Goal: Task Accomplishment & Management: Manage account settings

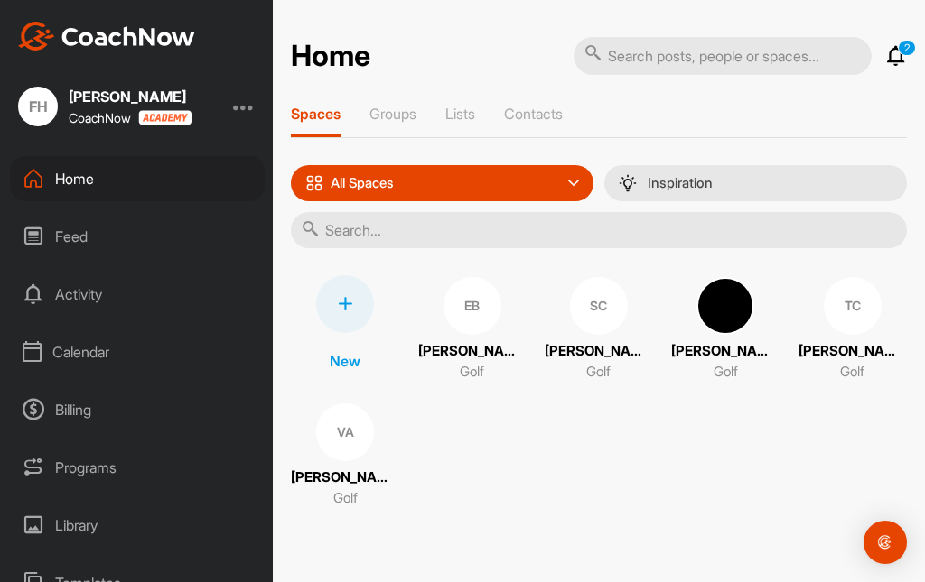
click at [74, 369] on div "Calendar" at bounding box center [137, 352] width 255 height 45
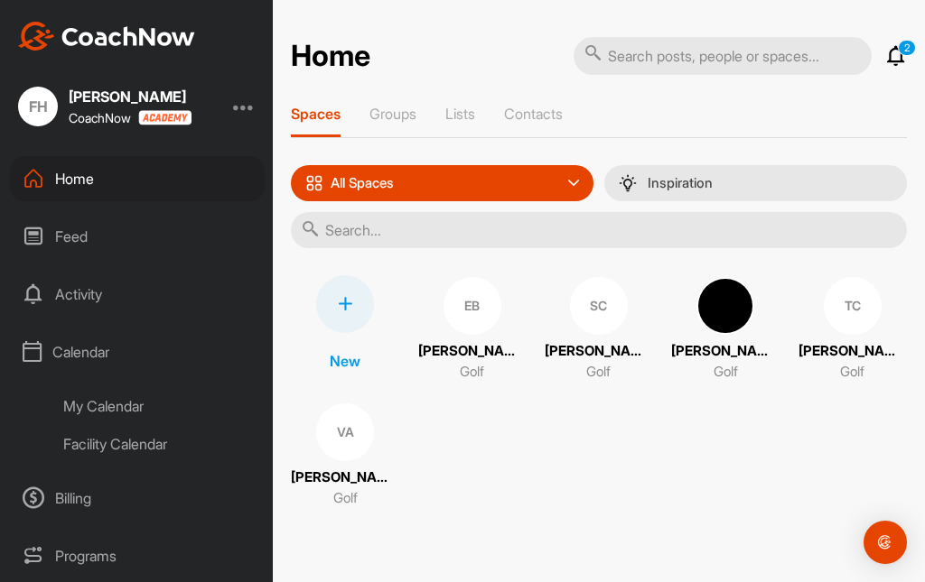
click at [117, 455] on div "Facility Calendar" at bounding box center [158, 444] width 214 height 38
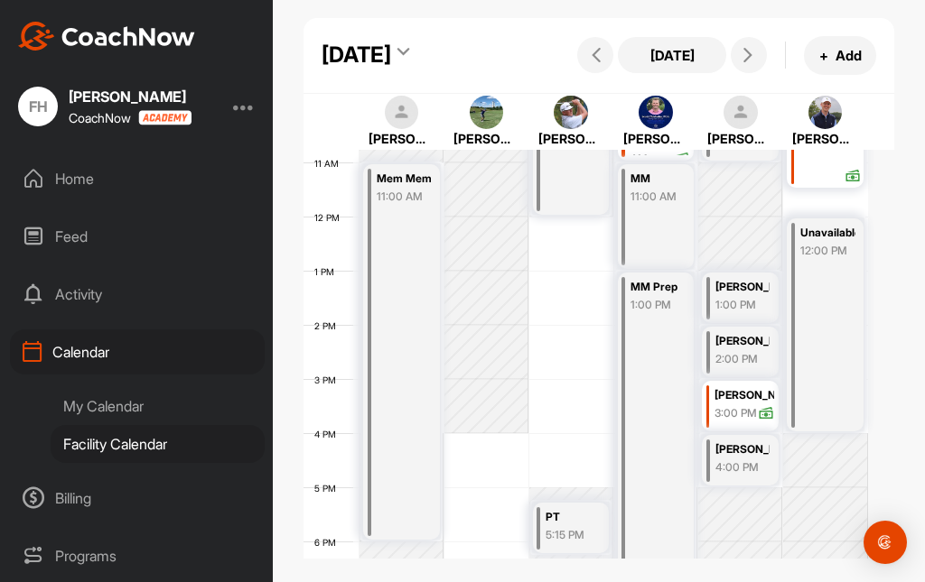
scroll to position [493, 0]
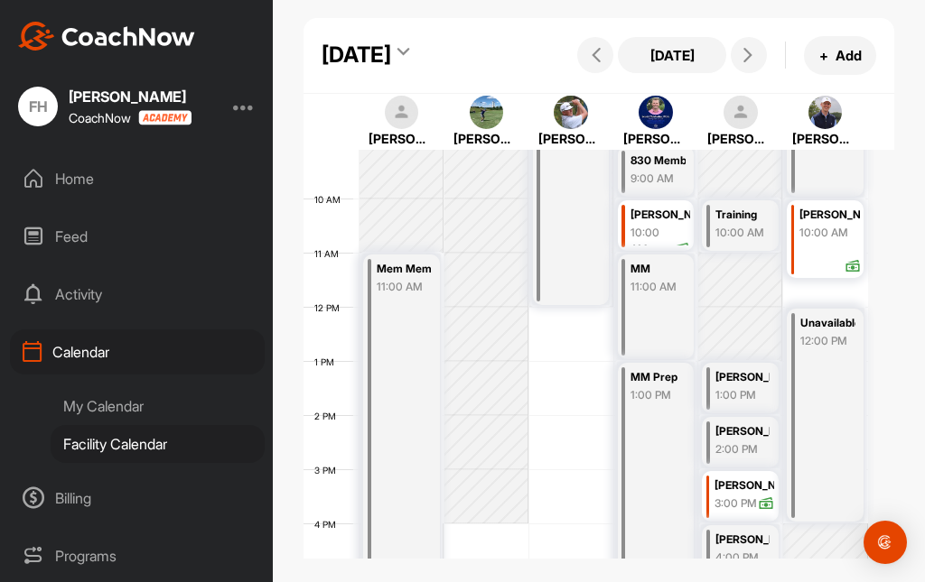
click at [806, 274] on div "[PERSON_NAME] 10:00 AM" at bounding box center [824, 239] width 77 height 78
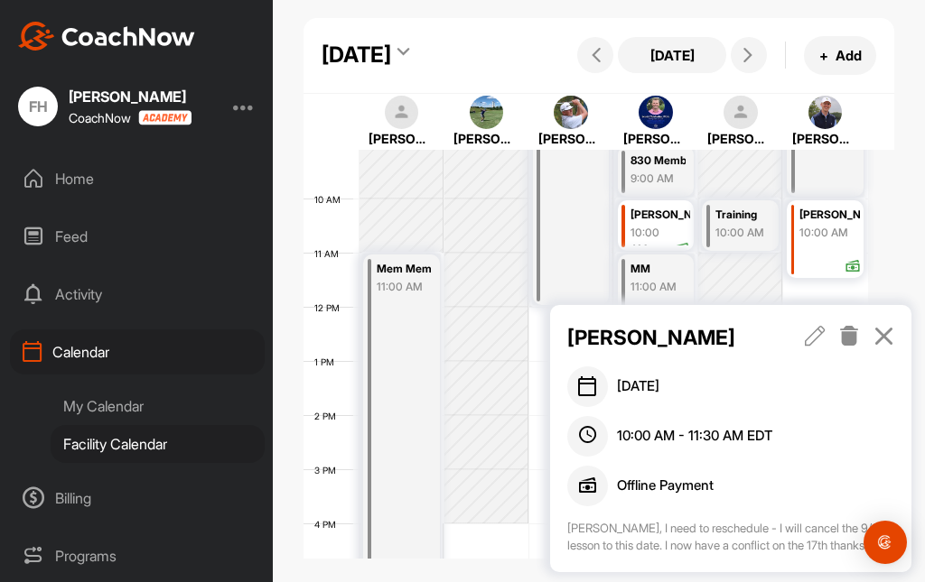
click at [846, 335] on icon at bounding box center [849, 336] width 21 height 20
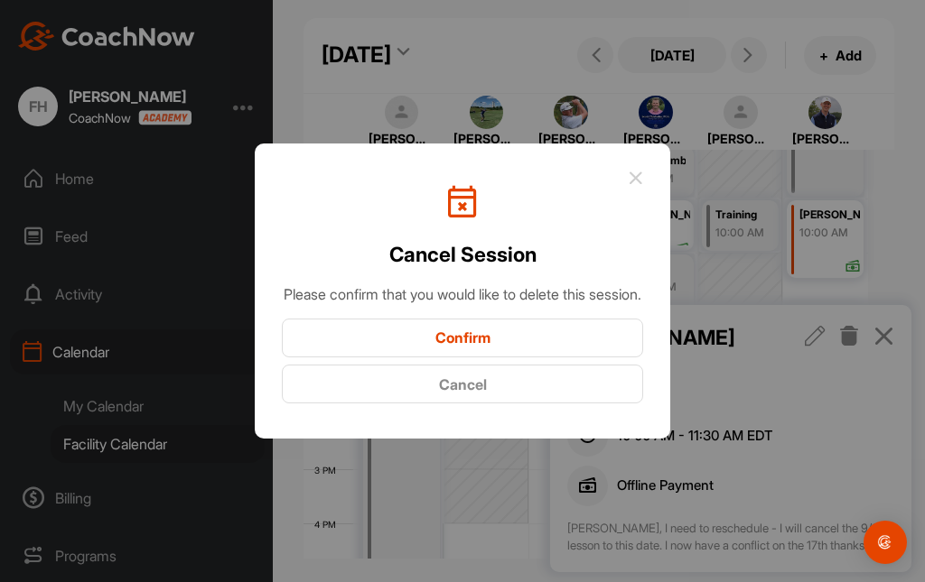
click at [511, 349] on button "Confirm" at bounding box center [462, 338] width 361 height 39
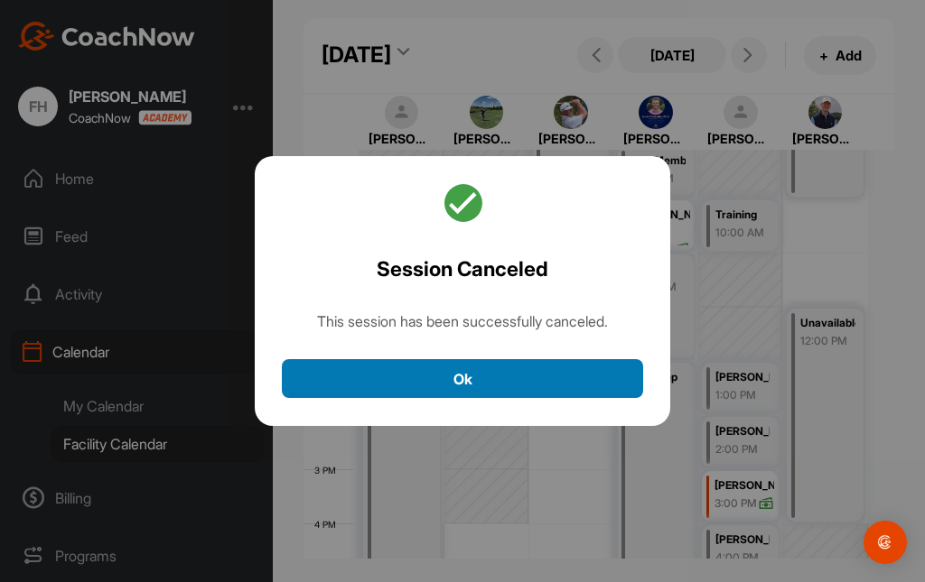
click at [445, 383] on button "Ok" at bounding box center [462, 378] width 361 height 39
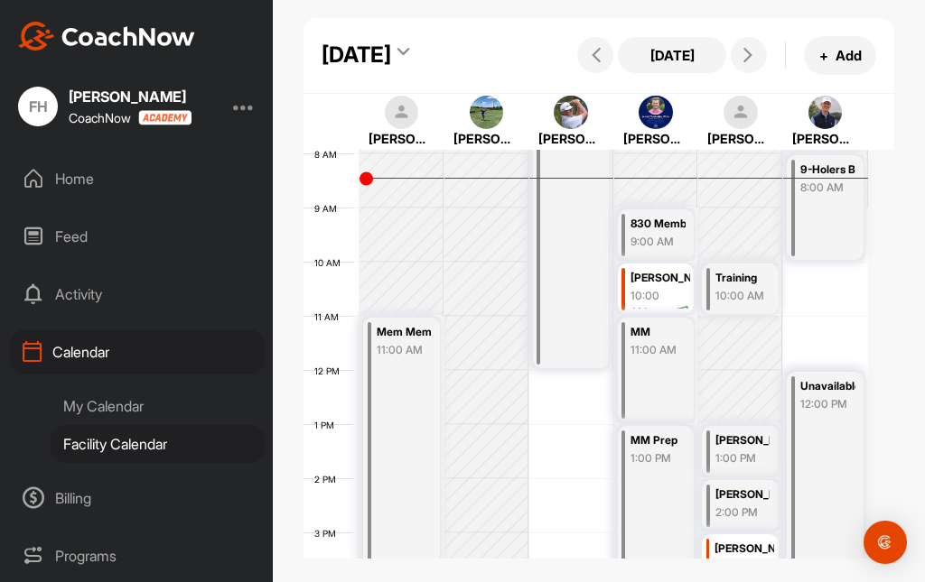
scroll to position [403, 0]
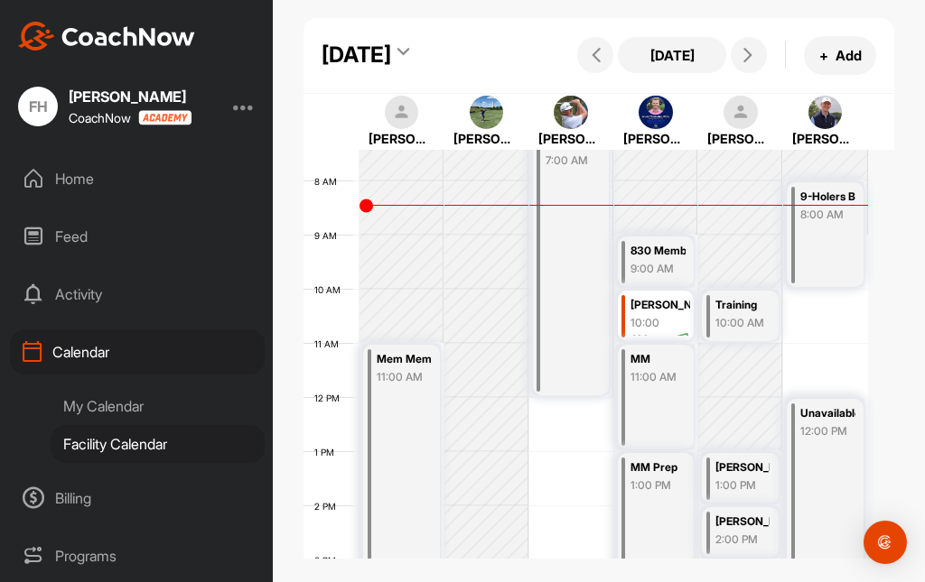
click at [822, 287] on div "9-Holers BB of Partners 8:00 AM" at bounding box center [824, 234] width 77 height 105
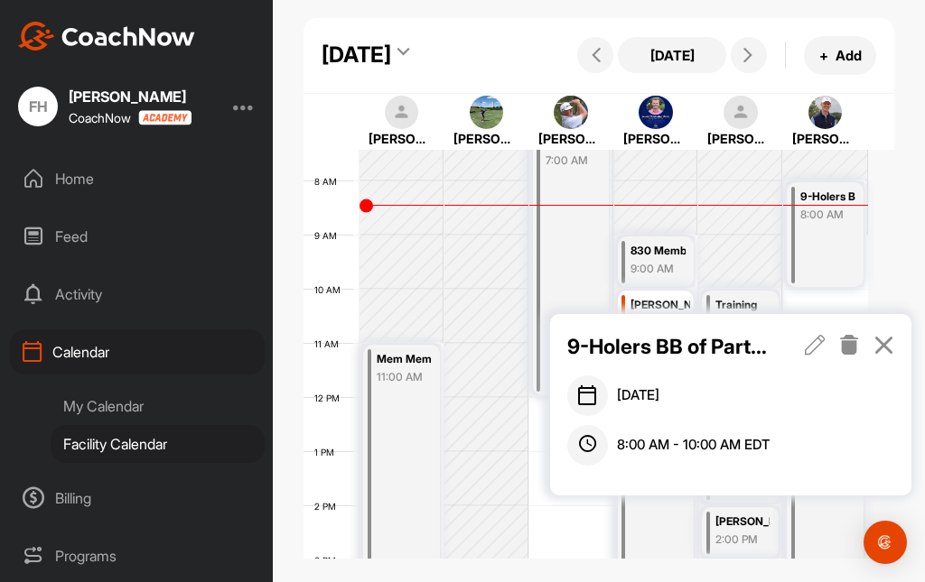
click at [877, 343] on icon at bounding box center [883, 345] width 21 height 20
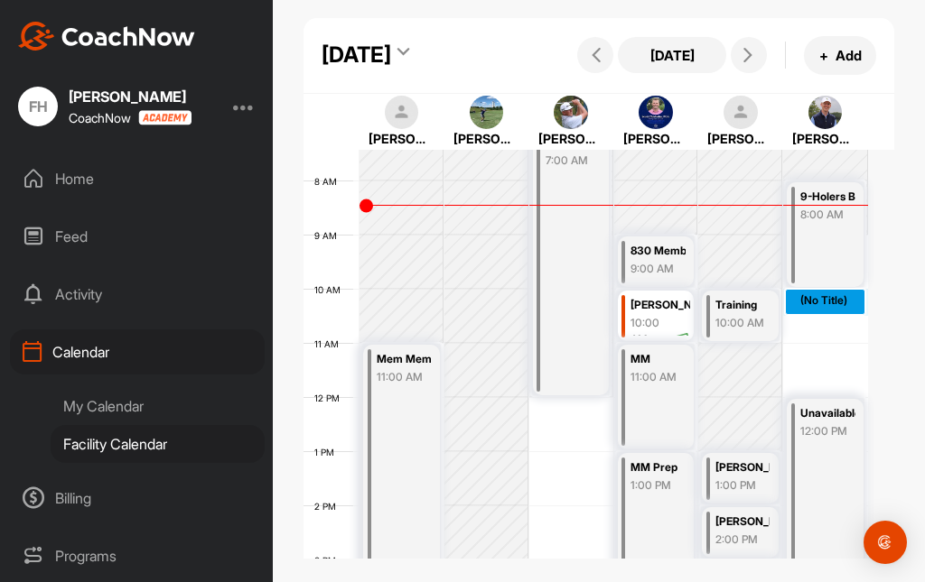
click at [802, 320] on div "12 AM 1 AM 2 AM 3 AM 4 AM 5 AM 6 AM 7 AM 8 AM 9 AM 10 AM 11 AM 12 PM 1 PM 2 PM …" at bounding box center [585, 397] width 564 height 1300
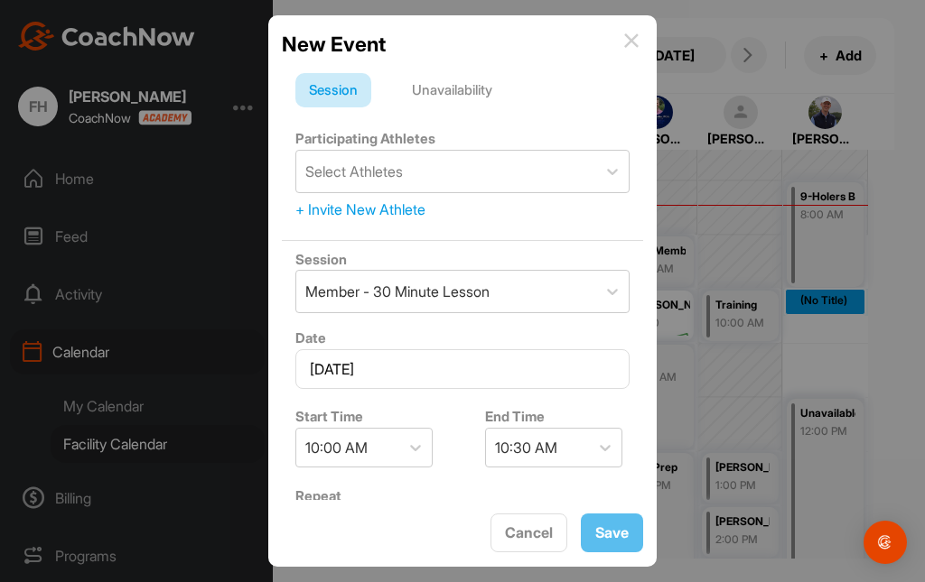
click at [492, 91] on div "Unavailability" at bounding box center [451, 90] width 107 height 34
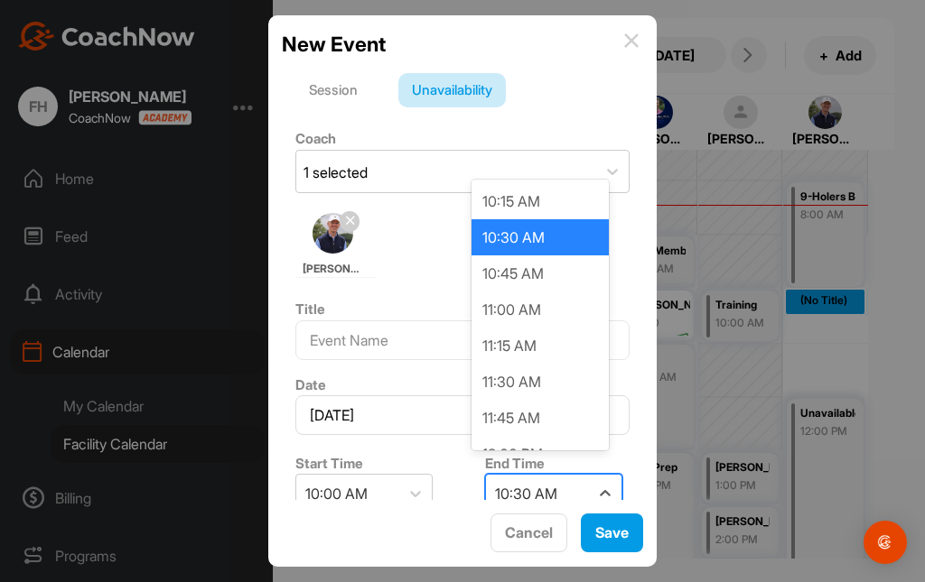
click at [531, 485] on div "10:30 AM" at bounding box center [526, 494] width 62 height 22
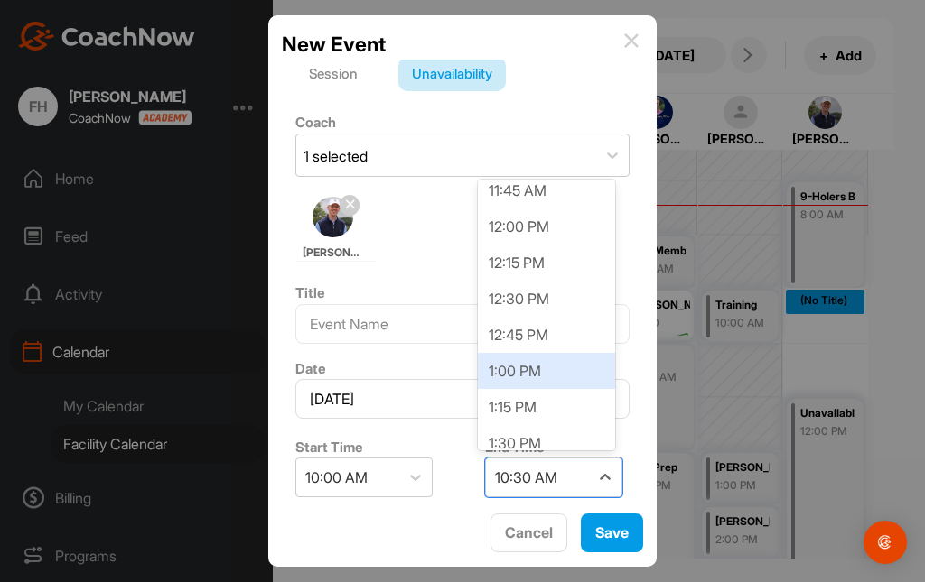
scroll to position [271, 0]
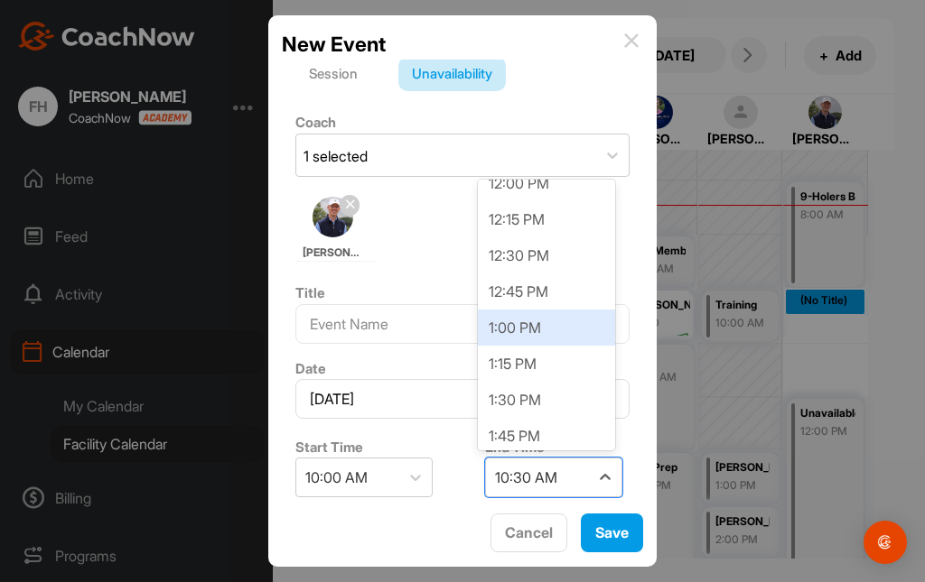
click at [526, 336] on div "1:00 PM" at bounding box center [546, 328] width 137 height 36
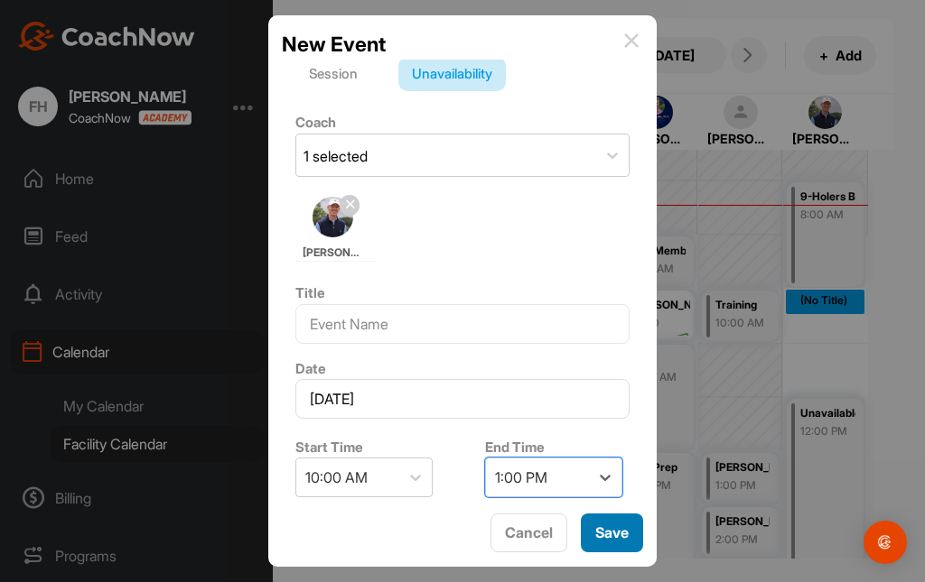
click at [617, 541] on span "Save" at bounding box center [611, 533] width 33 height 18
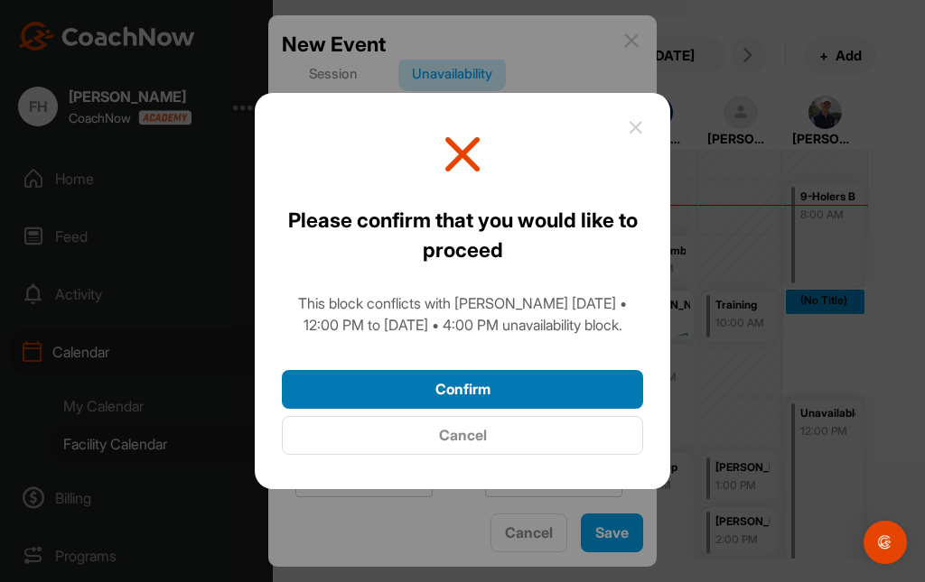
click at [573, 405] on button "Confirm" at bounding box center [462, 389] width 361 height 39
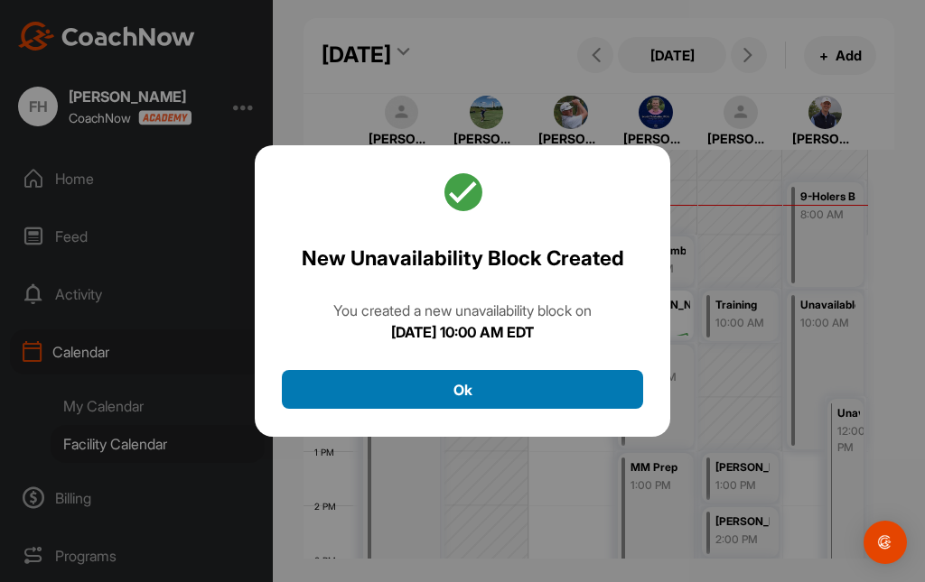
click at [547, 389] on button "Ok" at bounding box center [462, 389] width 361 height 39
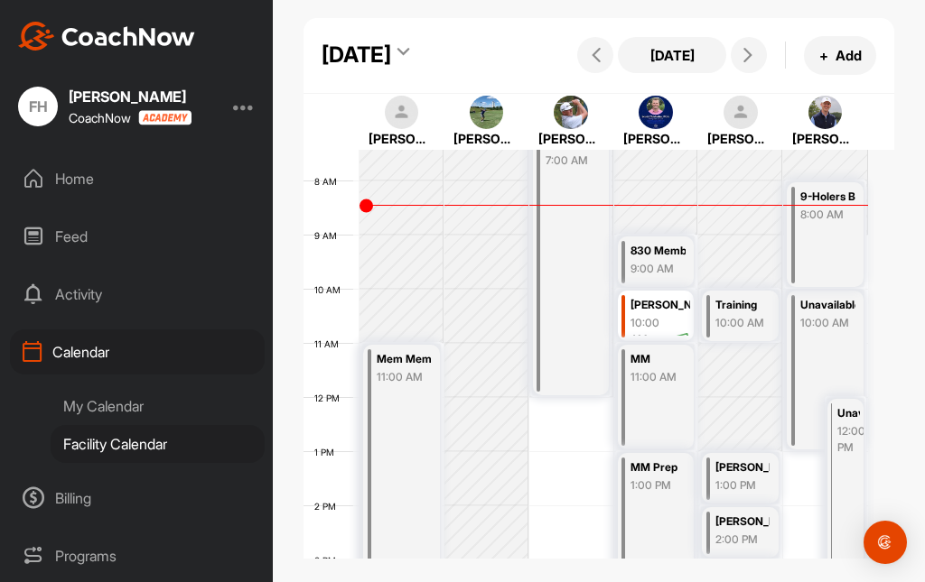
click at [798, 371] on div "Unavailable 10:00 AM" at bounding box center [824, 370] width 77 height 159
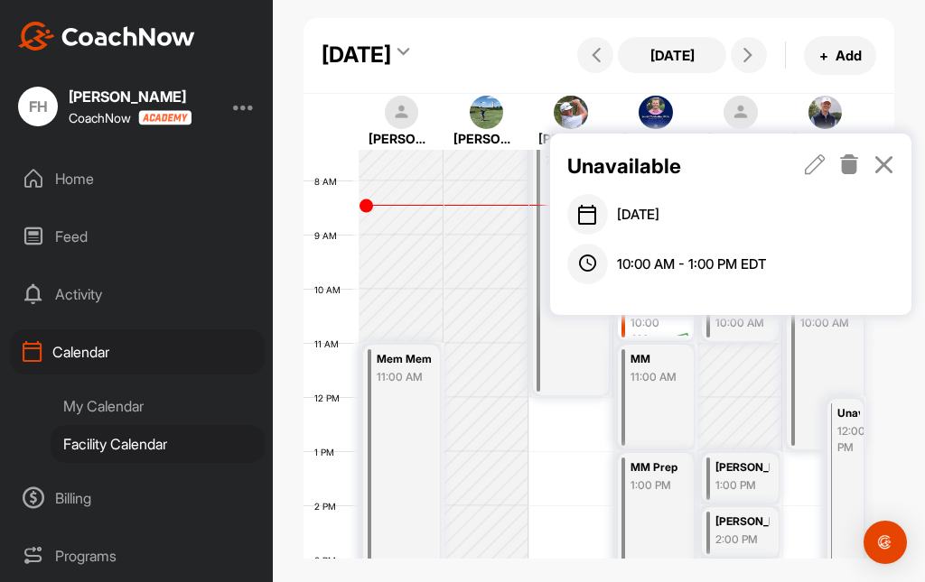
click at [811, 172] on icon at bounding box center [815, 164] width 21 height 20
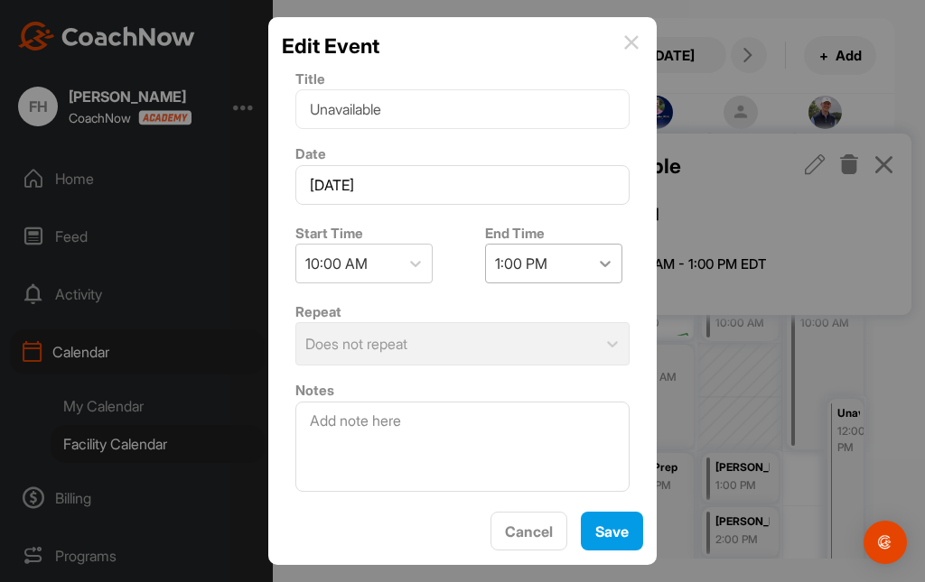
click at [602, 262] on icon at bounding box center [605, 264] width 18 height 18
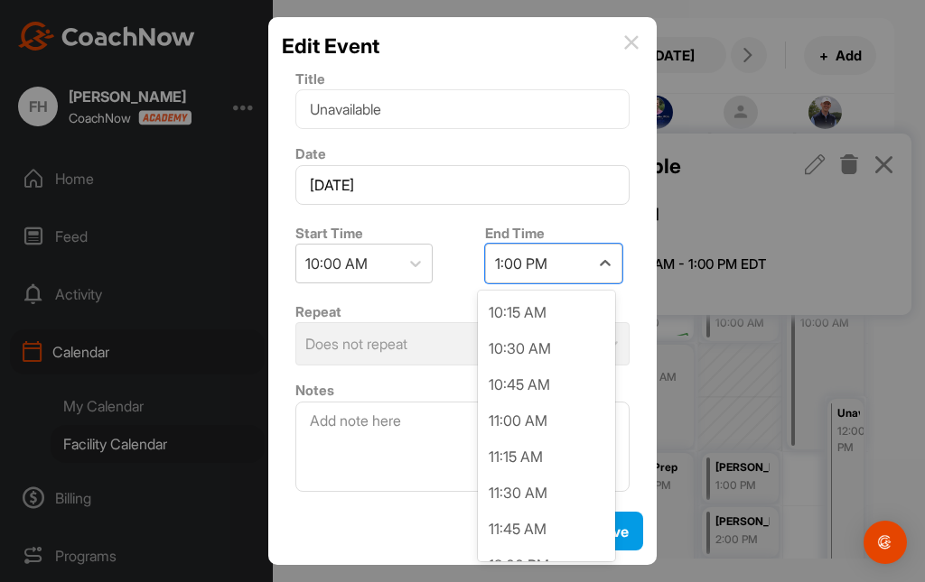
scroll to position [178, 0]
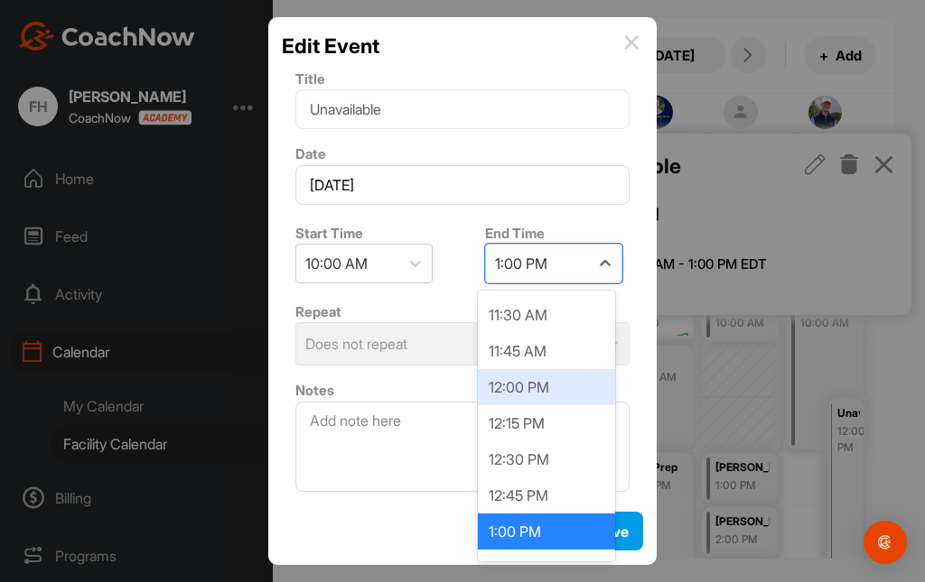
click at [526, 386] on div "12:00 PM" at bounding box center [546, 387] width 137 height 36
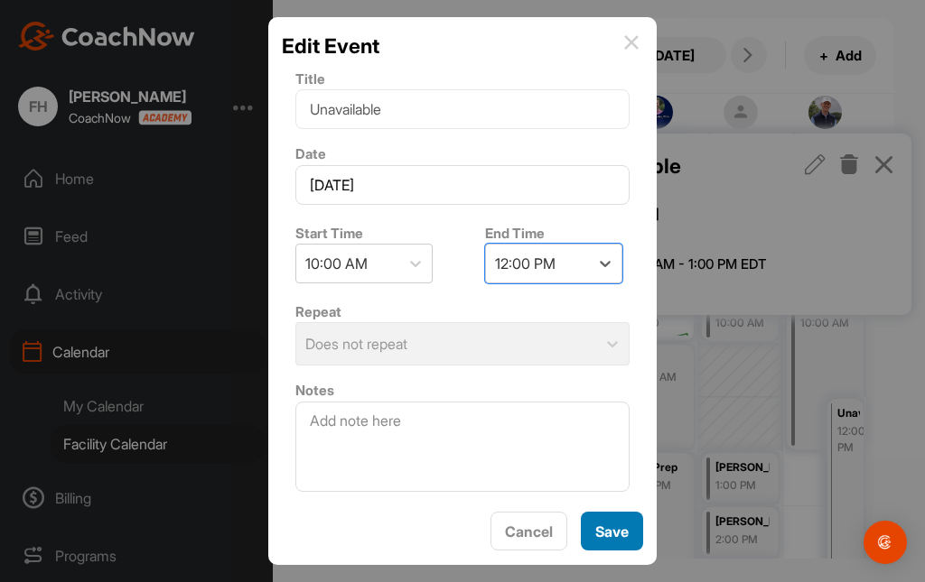
click at [592, 527] on button "Save" at bounding box center [612, 531] width 62 height 39
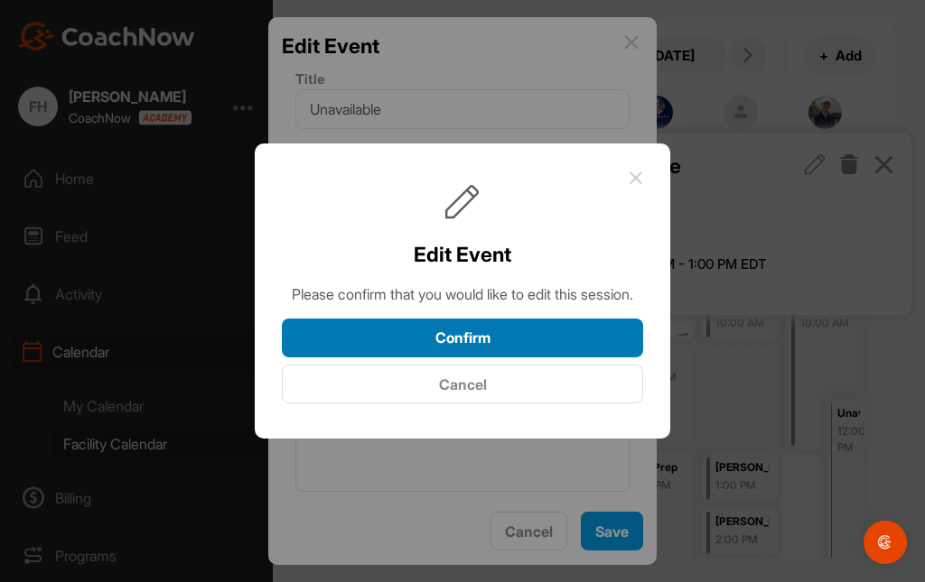
click at [484, 347] on button "Confirm" at bounding box center [462, 338] width 361 height 39
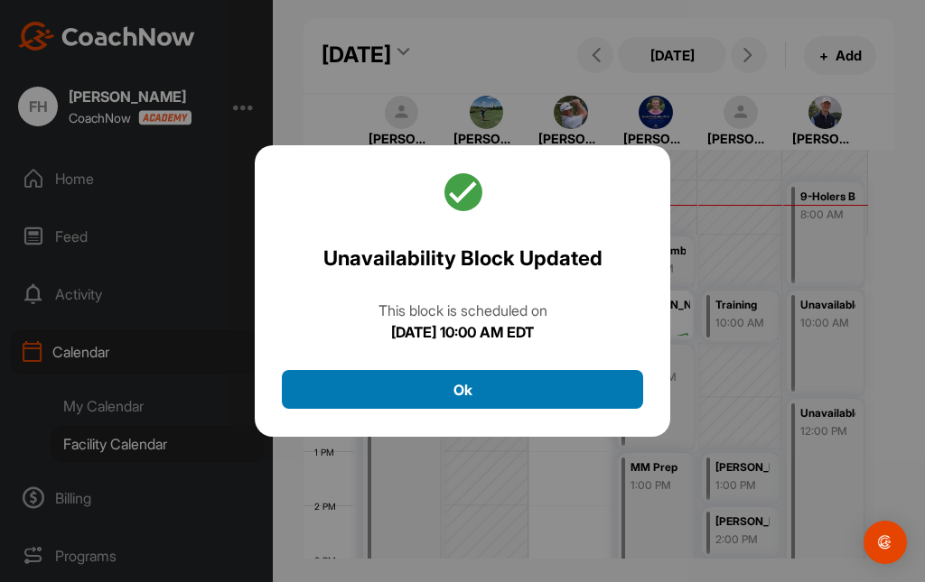
click at [477, 402] on button "Ok" at bounding box center [462, 389] width 361 height 39
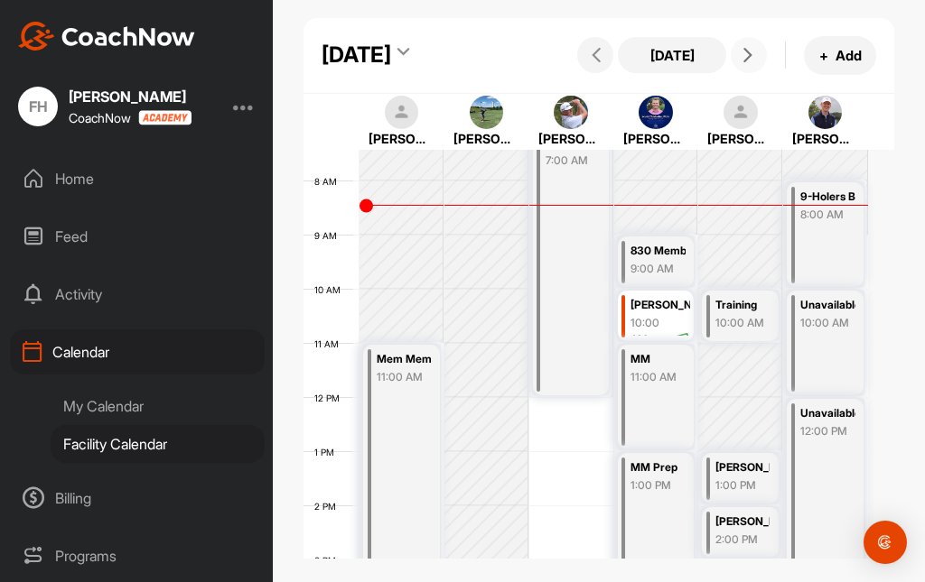
click at [745, 73] on button at bounding box center [749, 55] width 36 height 36
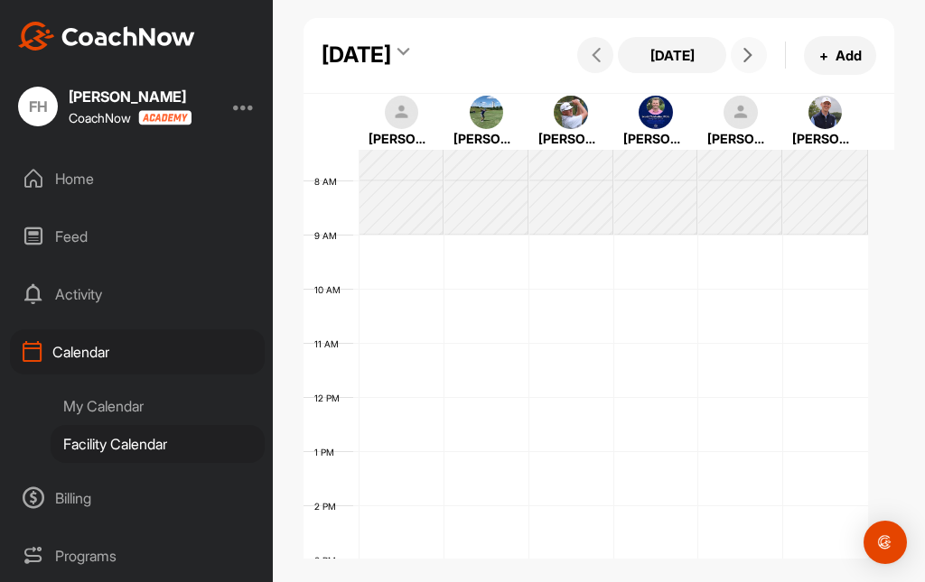
scroll to position [312, 0]
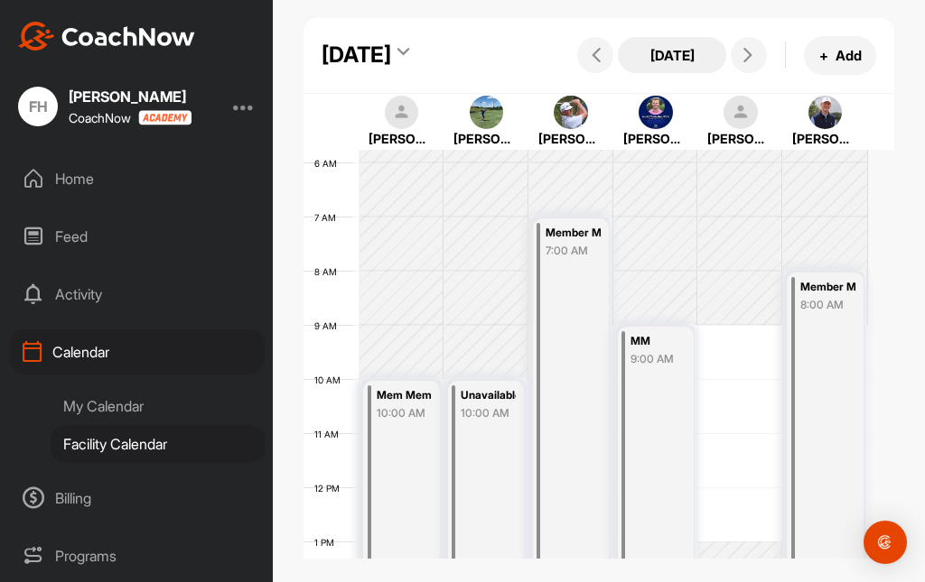
click at [675, 66] on button "[DATE]" at bounding box center [672, 55] width 108 height 36
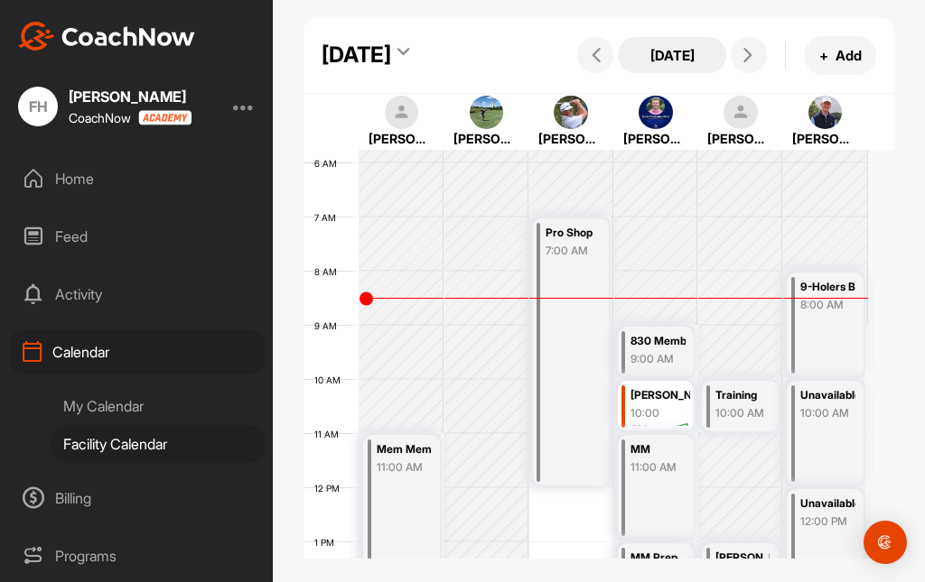
click at [675, 66] on button "[DATE]" at bounding box center [672, 55] width 108 height 36
